Goal: Information Seeking & Learning: Learn about a topic

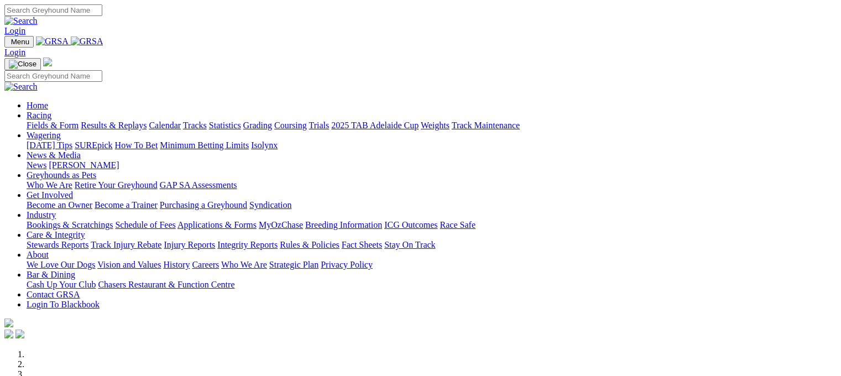
click at [147, 121] on link "Results & Replays" at bounding box center [114, 125] width 66 height 9
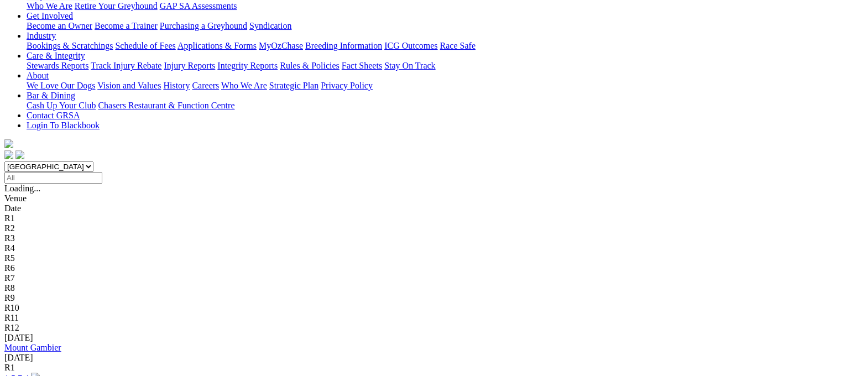
scroll to position [316, 4]
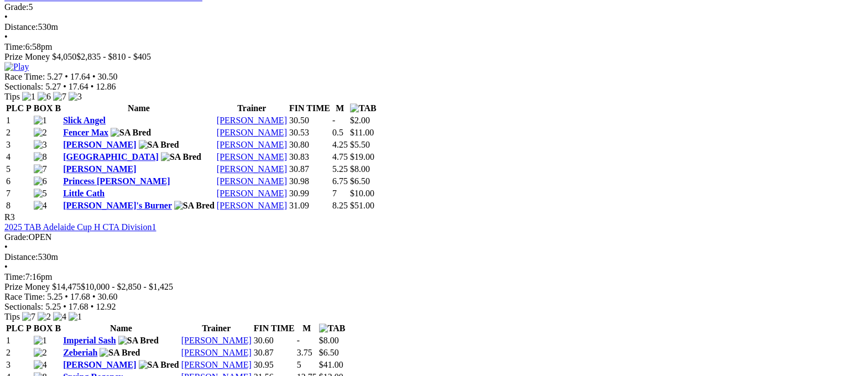
scroll to position [785, 0]
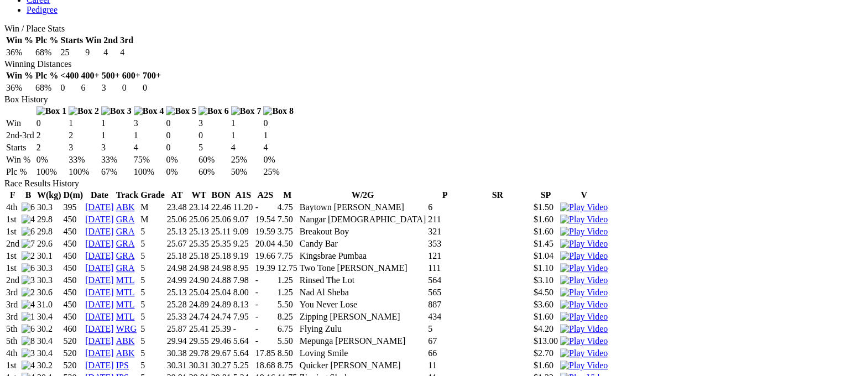
scroll to position [630, 0]
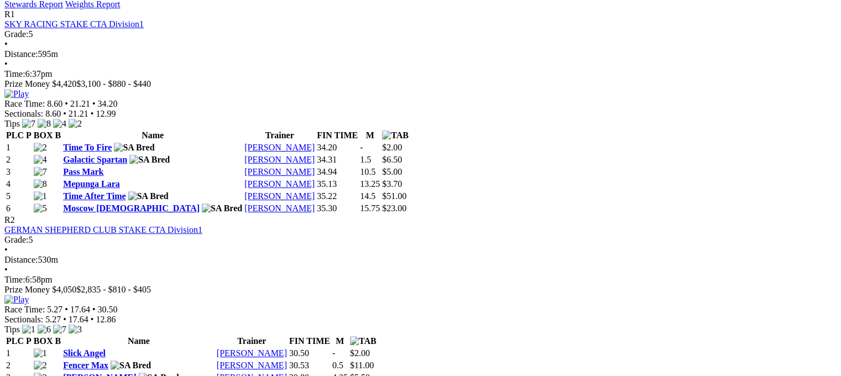
scroll to position [551, 8]
